Goal: Check status: Check status

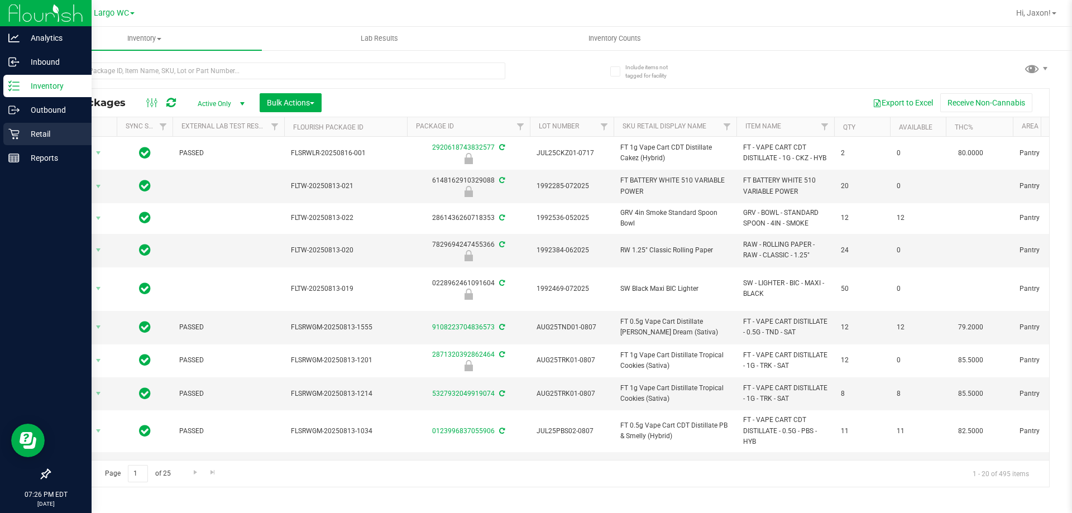
click at [17, 128] on div "Retail" at bounding box center [47, 134] width 88 height 22
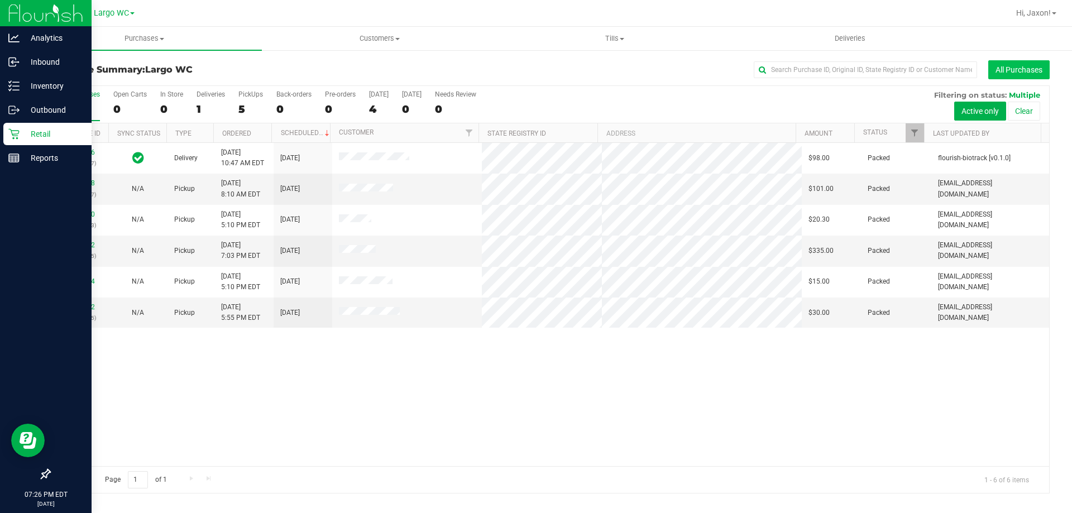
click at [1008, 69] on button "All Purchases" at bounding box center [1018, 69] width 61 height 19
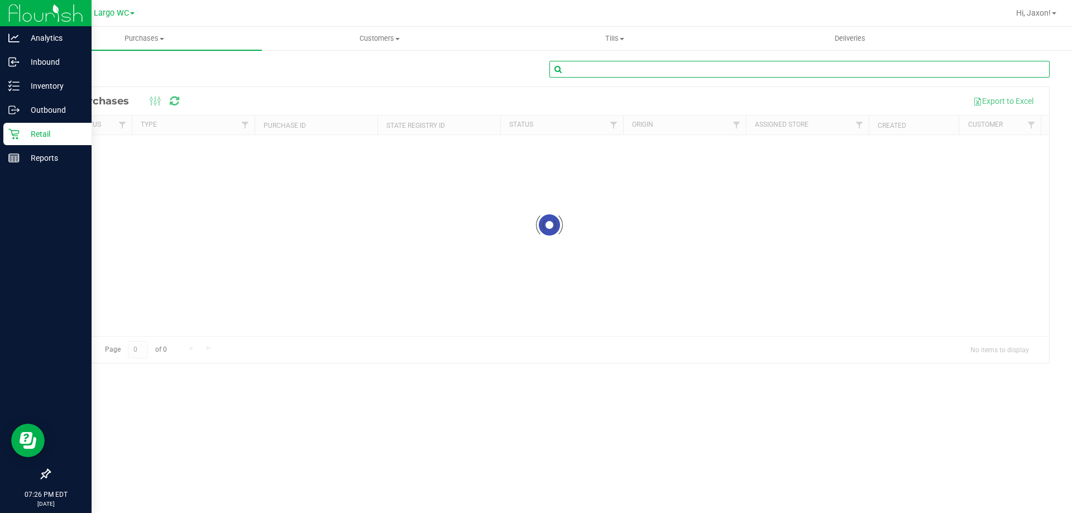
click at [853, 71] on input "text" at bounding box center [799, 69] width 500 height 17
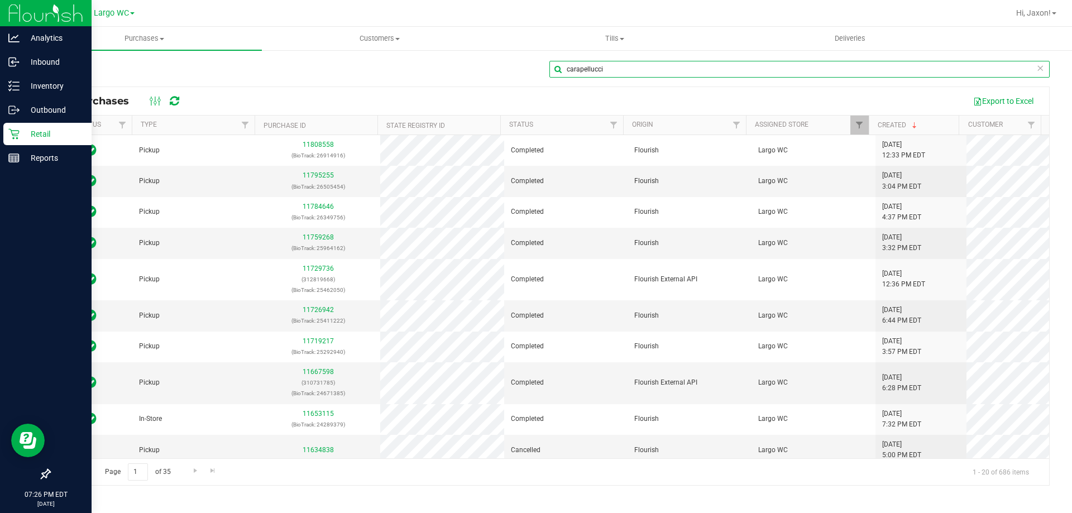
type input "carapellucci"
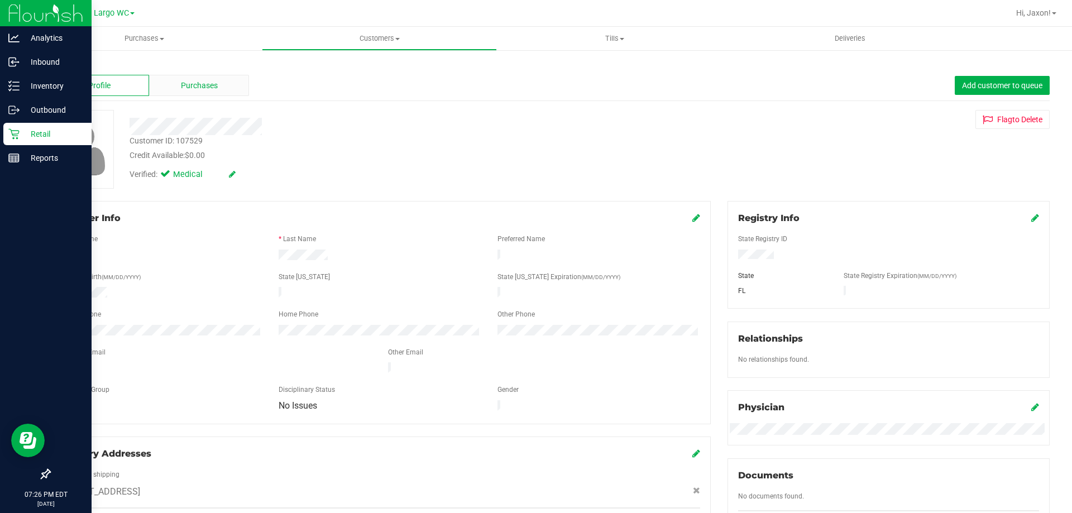
click at [181, 83] on span "Purchases" at bounding box center [199, 86] width 37 height 12
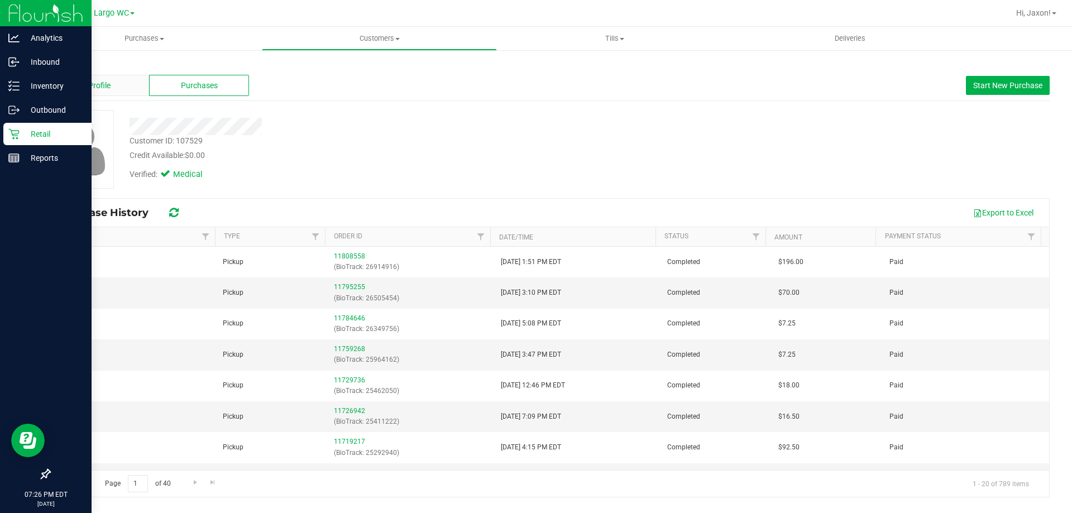
click at [137, 85] on div "Profile" at bounding box center [99, 85] width 100 height 21
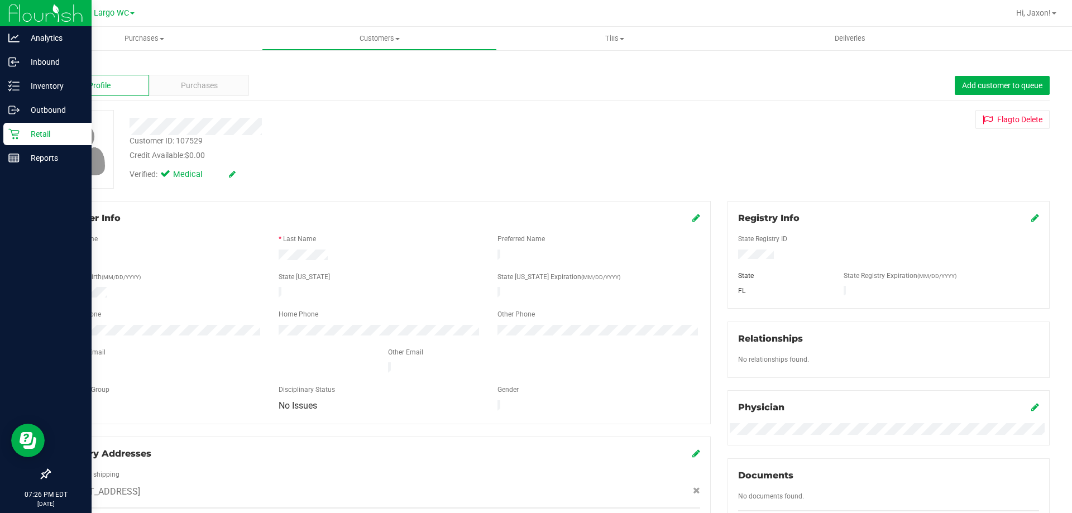
drag, startPoint x: 76, startPoint y: 400, endPoint x: 125, endPoint y: 404, distance: 49.2
click at [125, 404] on div "Member Info * First Name * Last Name Preferred Name * Date of Birth (MM/DD/YYYY…" at bounding box center [379, 312] width 661 height 223
click at [132, 404] on div "Member Info * First Name * Last Name Preferred Name * Date of Birth (MM/DD/YYYY…" at bounding box center [379, 312] width 661 height 223
click at [19, 137] on icon at bounding box center [13, 133] width 11 height 11
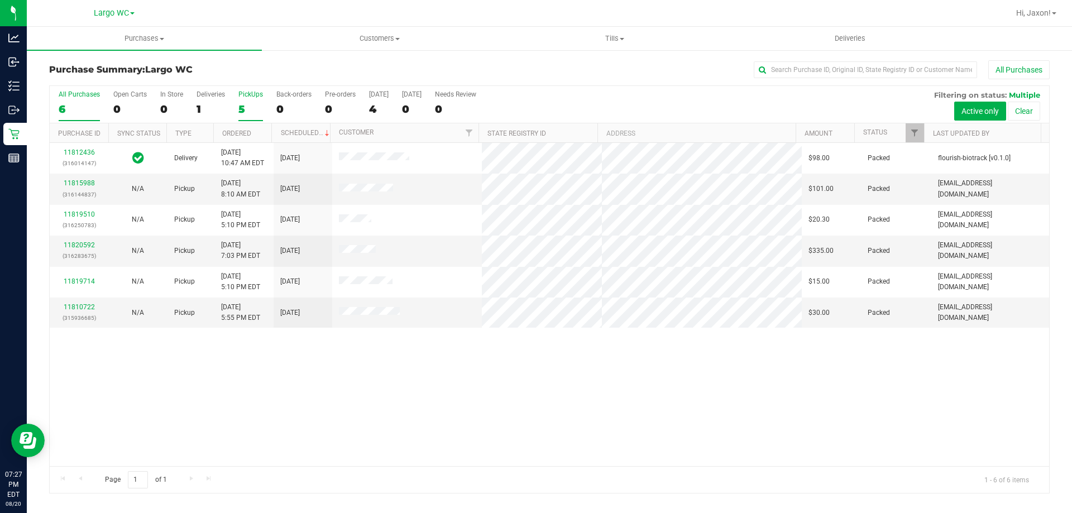
click at [246, 106] on div "5" at bounding box center [250, 109] width 25 height 13
click at [0, 0] on input "PickUps 5" at bounding box center [0, 0] width 0 height 0
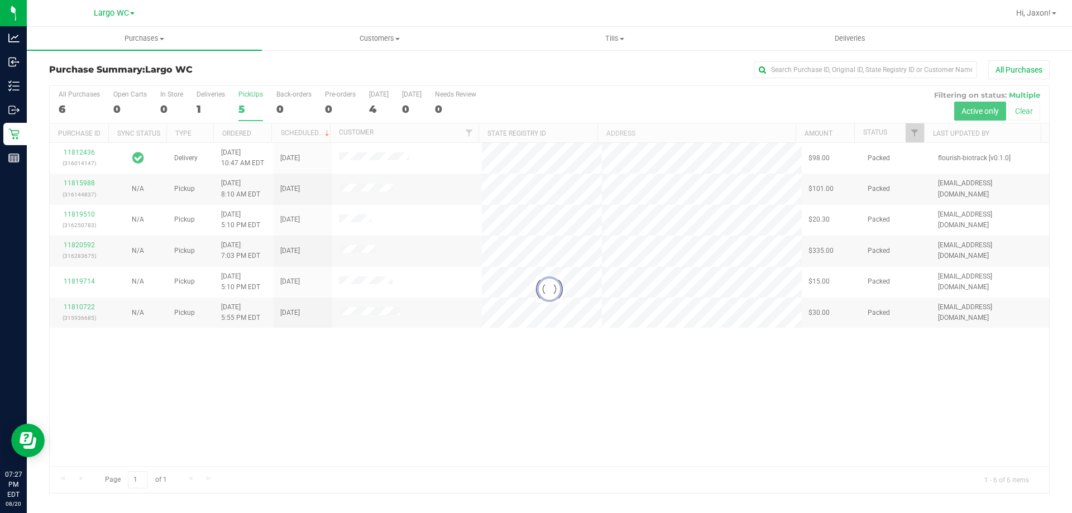
click at [248, 73] on h3 "Purchase Summary: [GEOGRAPHIC_DATA]" at bounding box center [215, 70] width 333 height 10
